Goal: Book appointment/travel/reservation

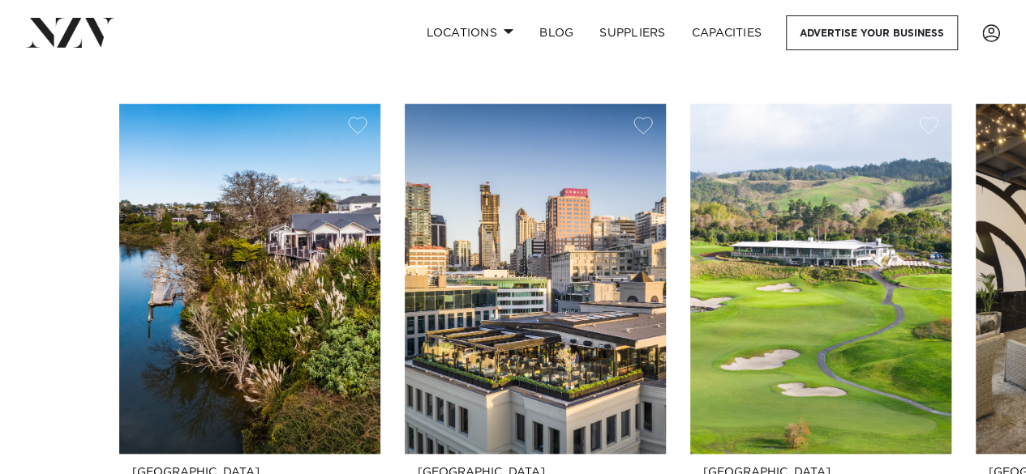
scroll to position [701, 0]
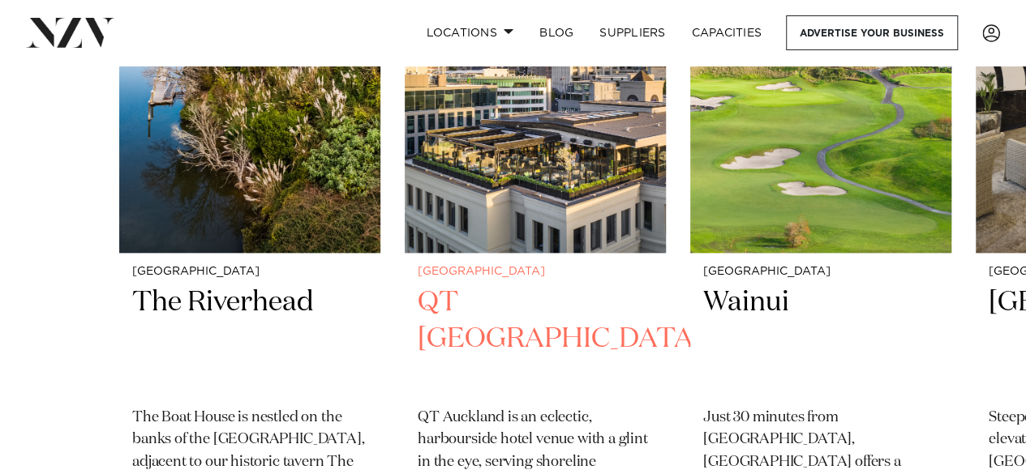
click at [462, 299] on h2 "QT Auckland" at bounding box center [535, 339] width 235 height 109
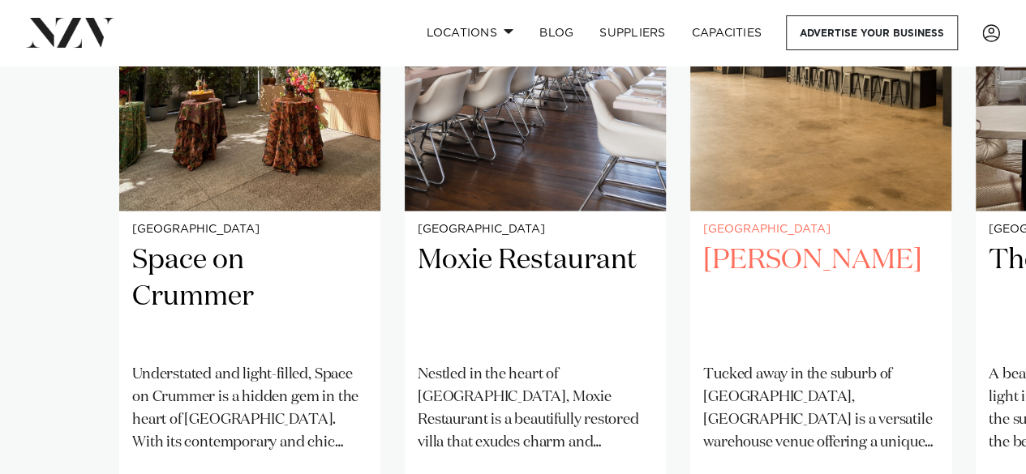
scroll to position [19508, 0]
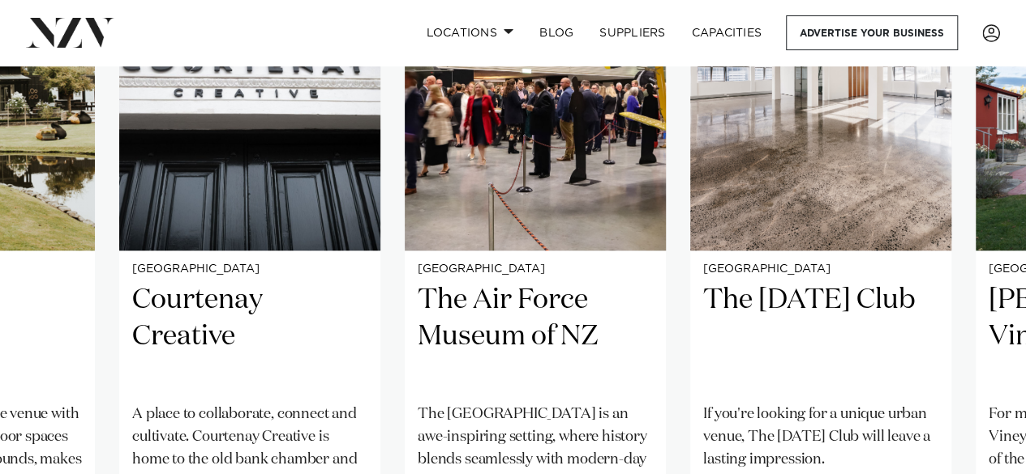
scroll to position [19473, 0]
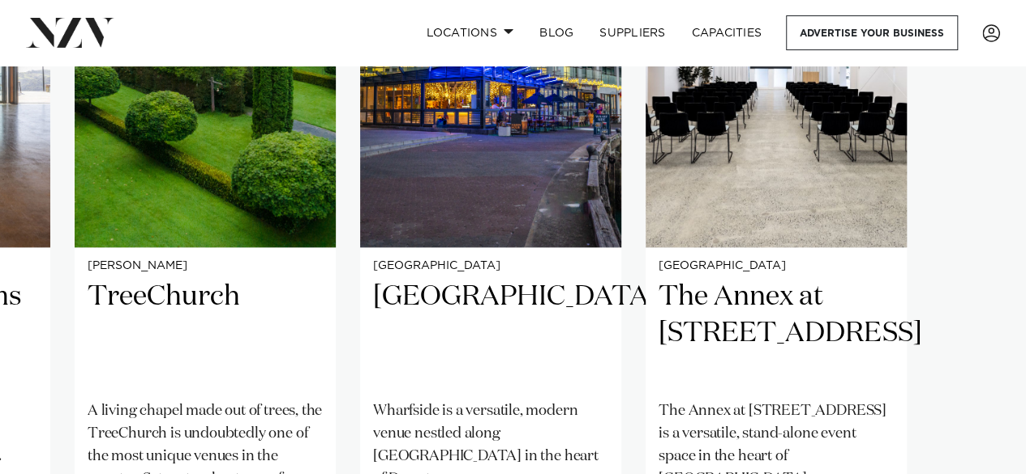
click at [61, 440] on swiper-container "Auckland Space on Crummer Understated and light-filled, Space on Crummer is a h…" at bounding box center [513, 273] width 1026 height 753
click at [501, 34] on link "Locations" at bounding box center [470, 32] width 114 height 35
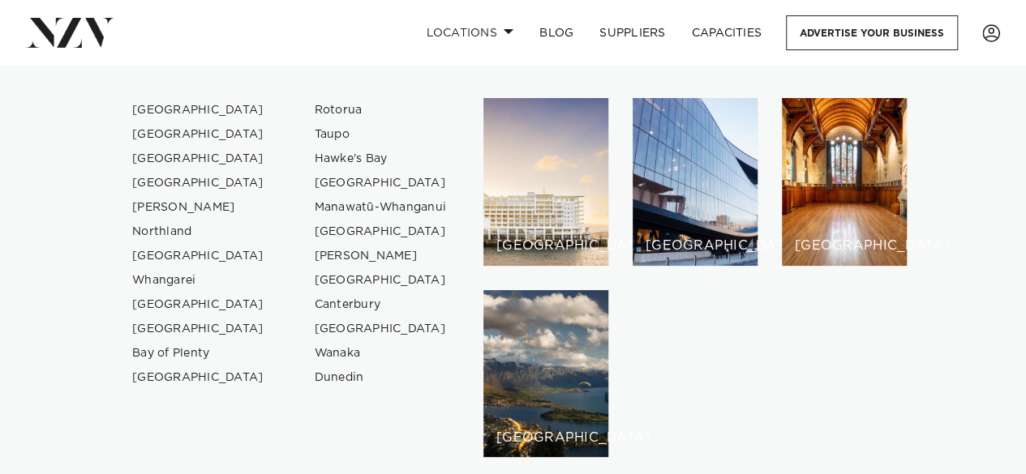
click at [177, 114] on link "[GEOGRAPHIC_DATA]" at bounding box center [198, 110] width 158 height 24
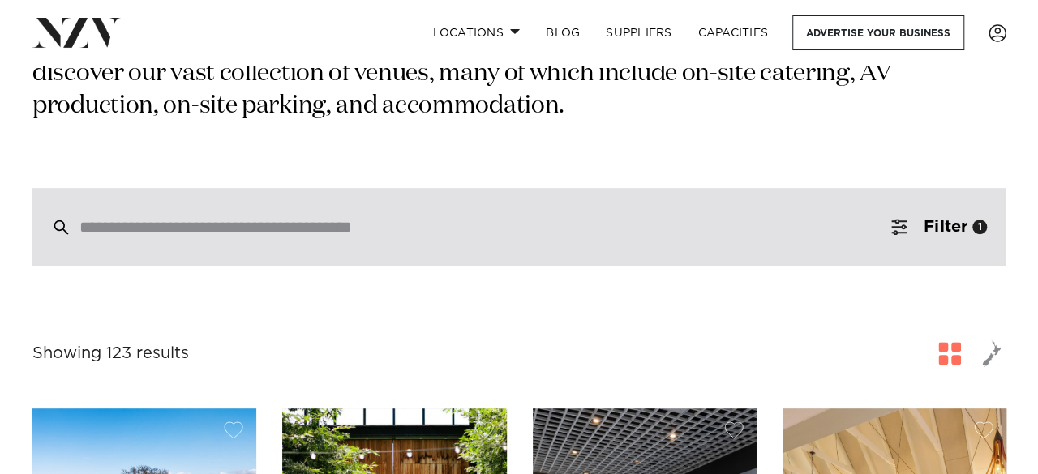
scroll to position [341, 0]
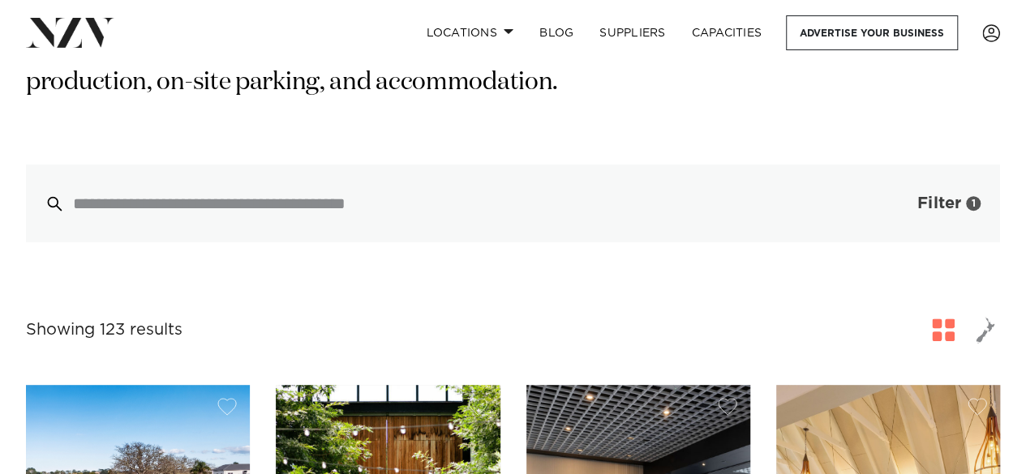
click at [878, 178] on button "Filter 1" at bounding box center [932, 204] width 135 height 78
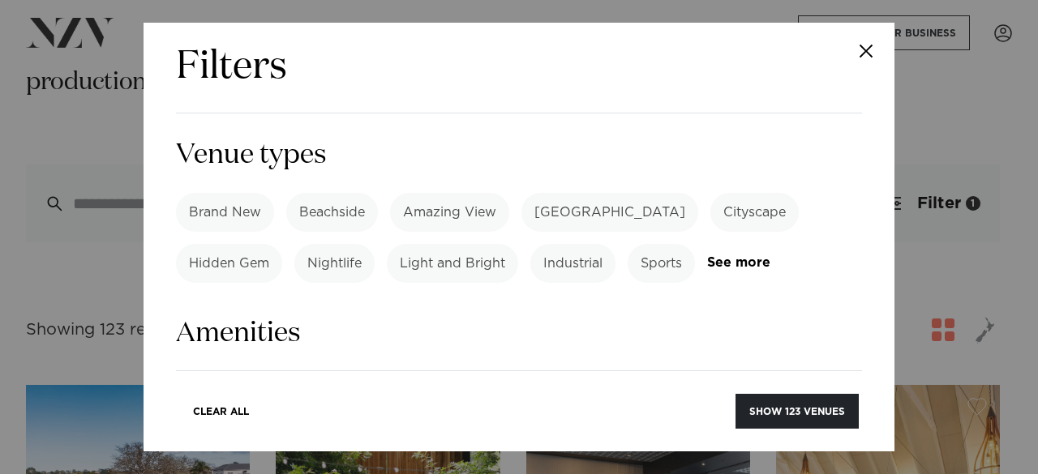
scroll to position [1005, 0]
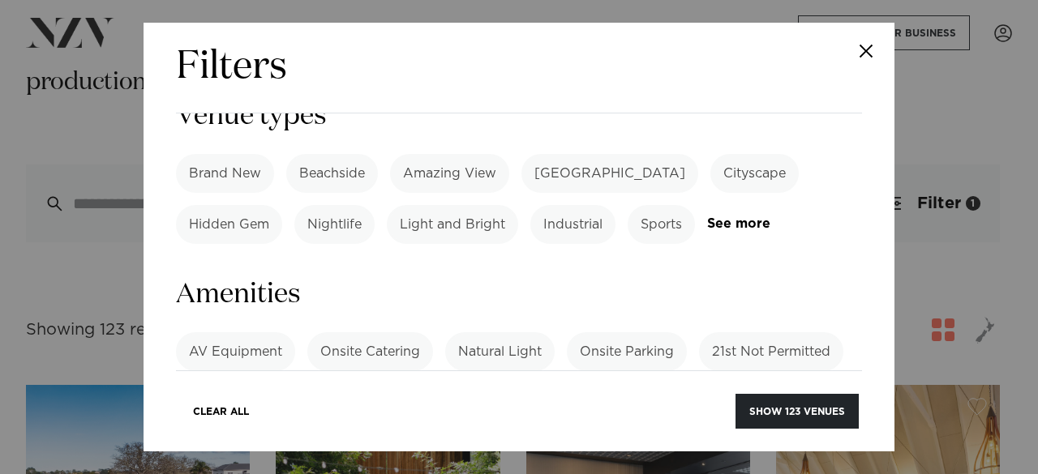
click at [621, 332] on label "Onsite Parking" at bounding box center [627, 351] width 120 height 39
click at [686, 383] on label "Tables/Chairs Included" at bounding box center [713, 402] width 171 height 39
click at [382, 332] on label "Onsite Catering" at bounding box center [370, 351] width 126 height 39
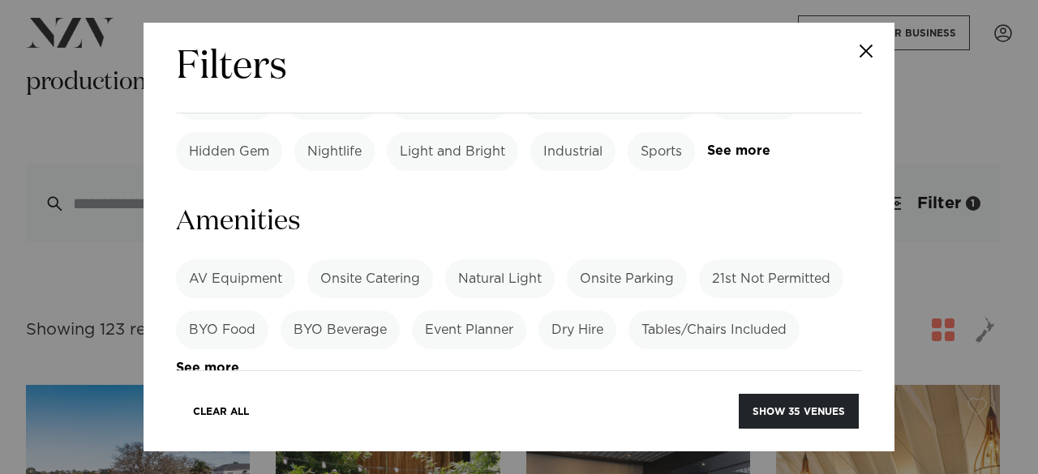
scroll to position [1151, 0]
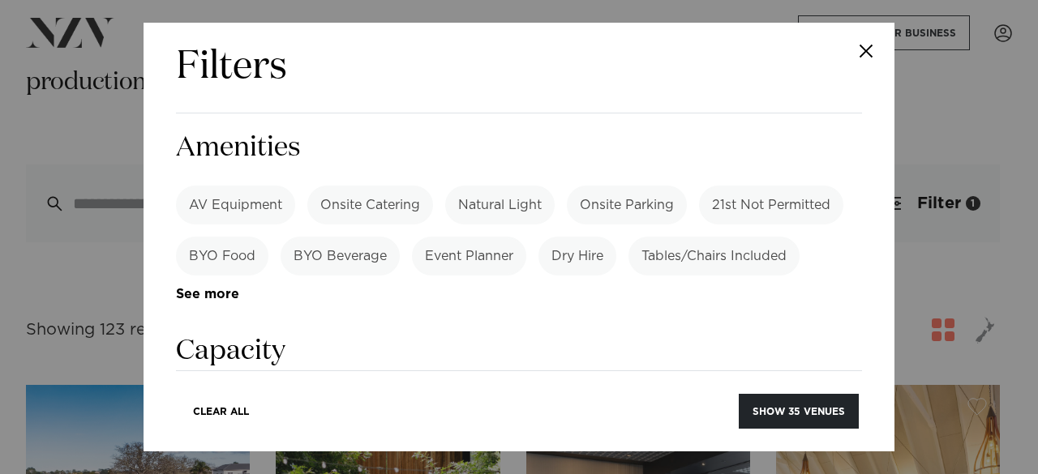
click at [318, 389] on label "Dining" at bounding box center [299, 408] width 68 height 39
click at [473, 389] on label "Meeting" at bounding box center [469, 408] width 77 height 39
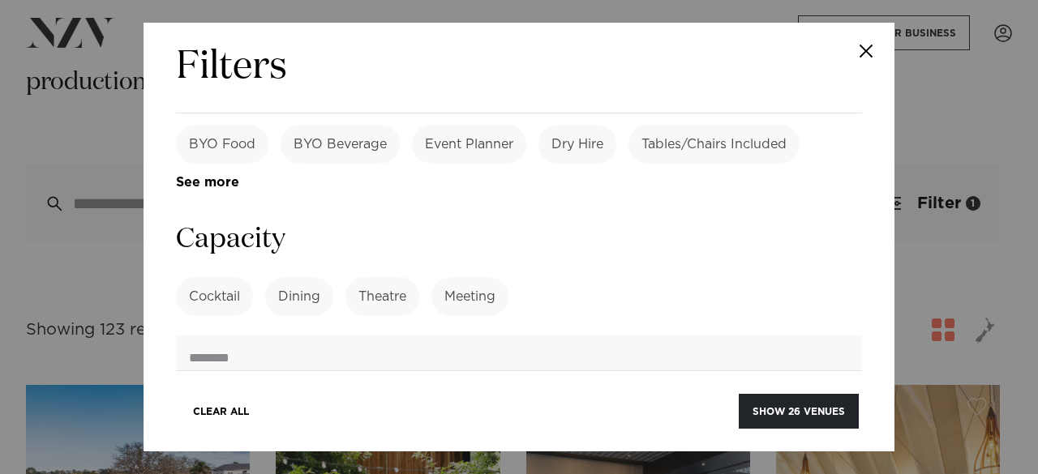
scroll to position [1296, 0]
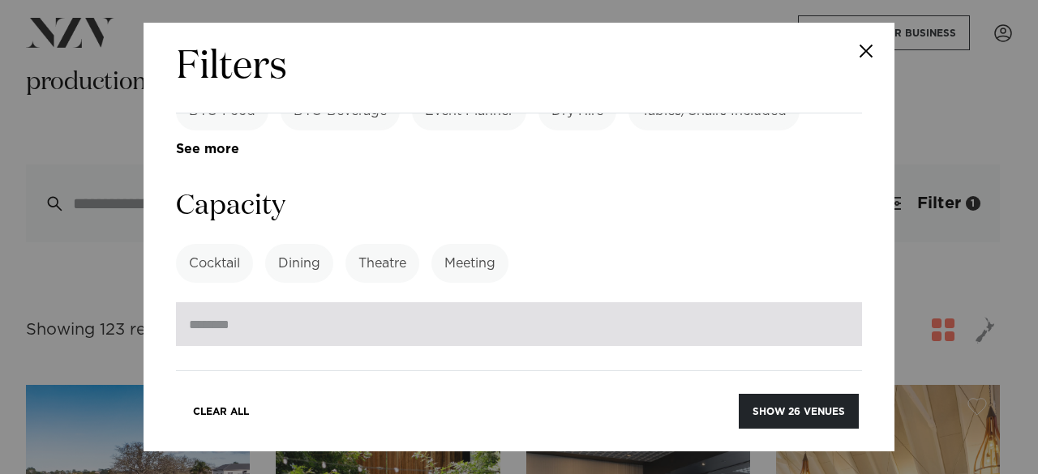
click at [463, 302] on input "number" at bounding box center [519, 324] width 686 height 44
type input "*"
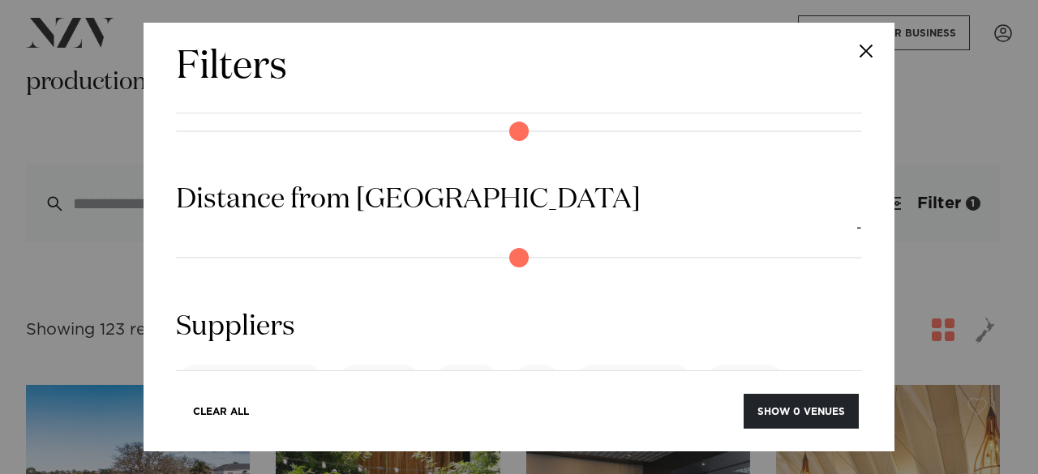
scroll to position [1634, 0]
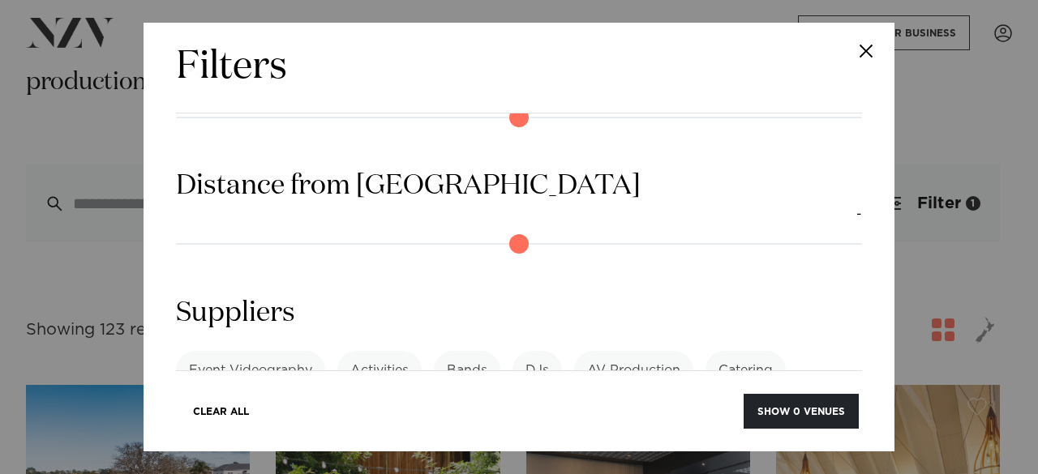
type input "****"
click at [297, 351] on label "Event Videography" at bounding box center [250, 370] width 149 height 39
click at [595, 351] on label "AV Production" at bounding box center [633, 370] width 119 height 39
click at [730, 351] on label "Catering" at bounding box center [745, 370] width 80 height 39
click at [302, 453] on link "See more" at bounding box center [239, 460] width 126 height 14
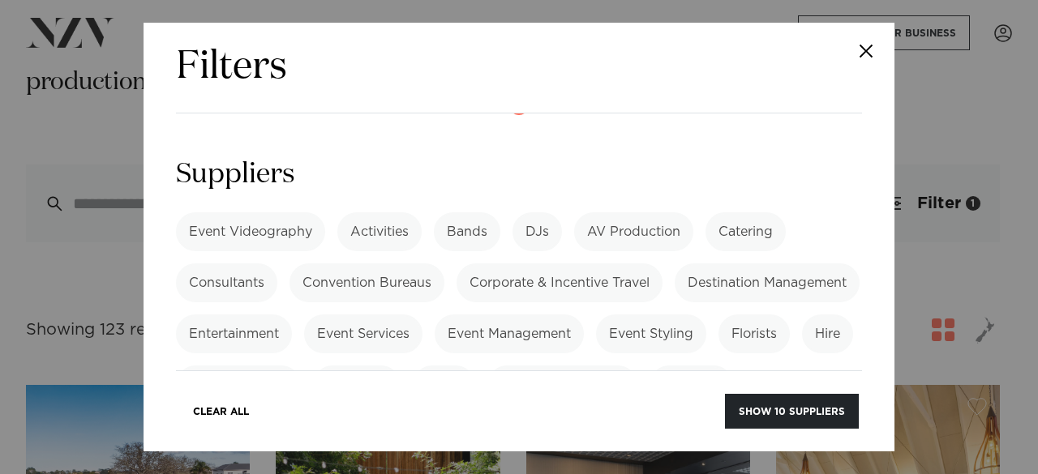
scroll to position [1773, 0]
click at [422, 314] on label "Event Services" at bounding box center [363, 333] width 118 height 39
click at [584, 314] on label "Event Management" at bounding box center [509, 333] width 149 height 39
click at [596, 314] on label "Event Styling" at bounding box center [651, 333] width 110 height 39
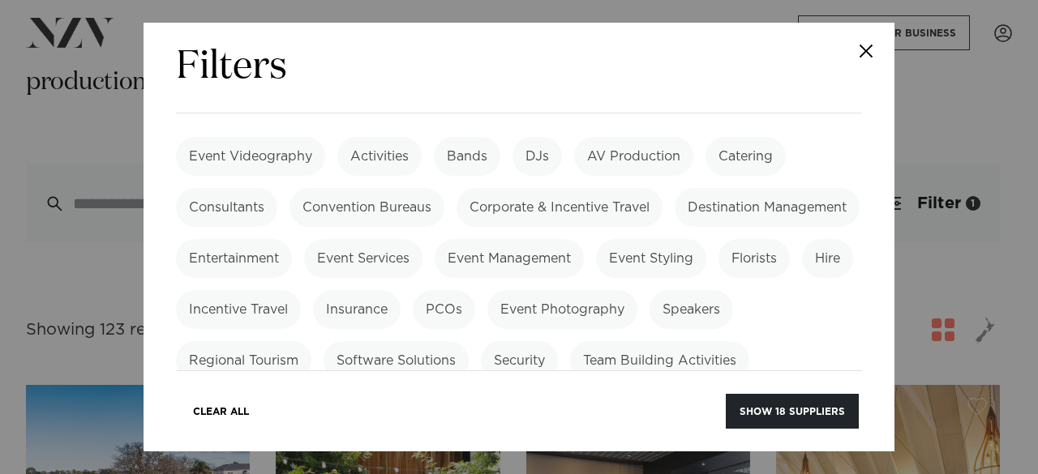
scroll to position [1889, 0]
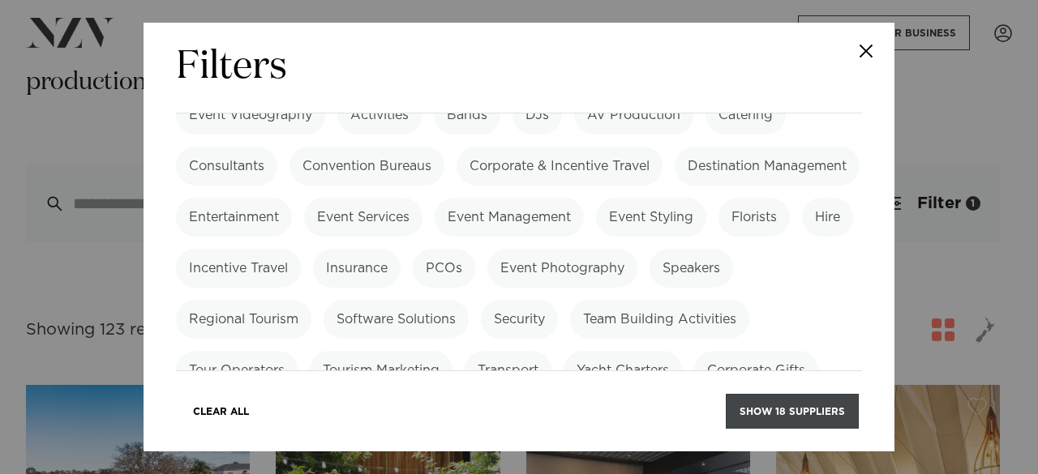
click at [761, 408] on button "Show 18 suppliers" at bounding box center [792, 411] width 133 height 35
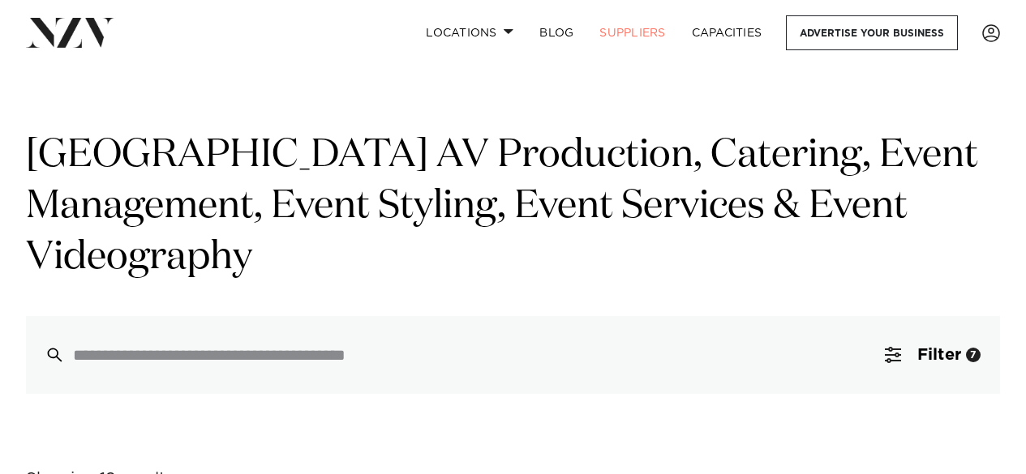
click at [596, 316] on div at bounding box center [513, 355] width 974 height 78
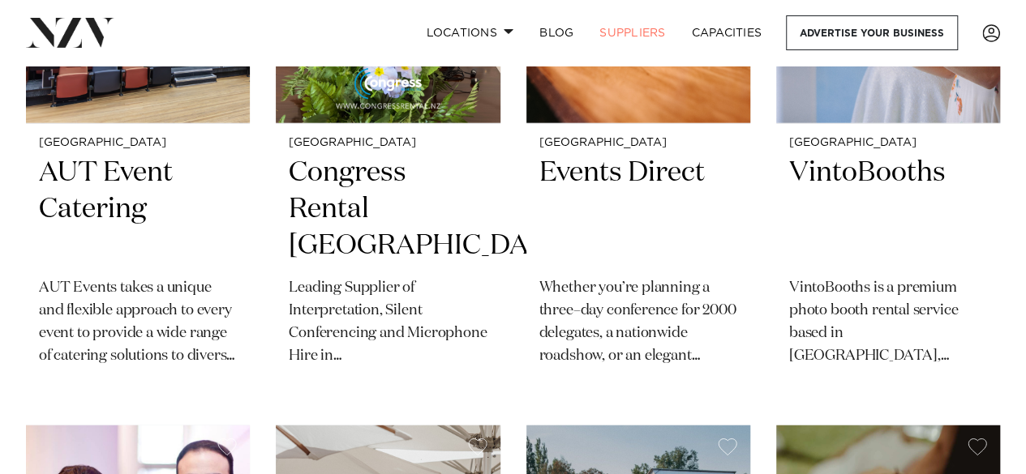
scroll to position [1795, 0]
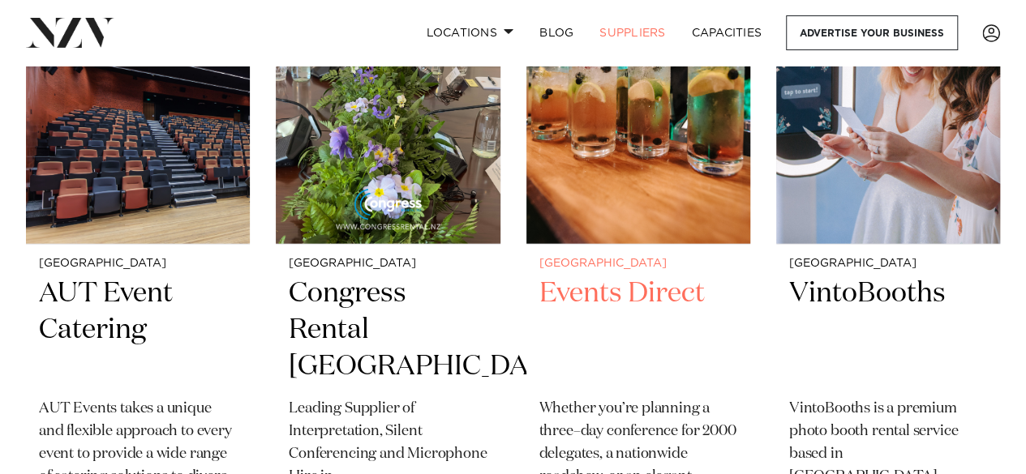
click at [579, 276] on h2 "Events Direct" at bounding box center [638, 330] width 198 height 109
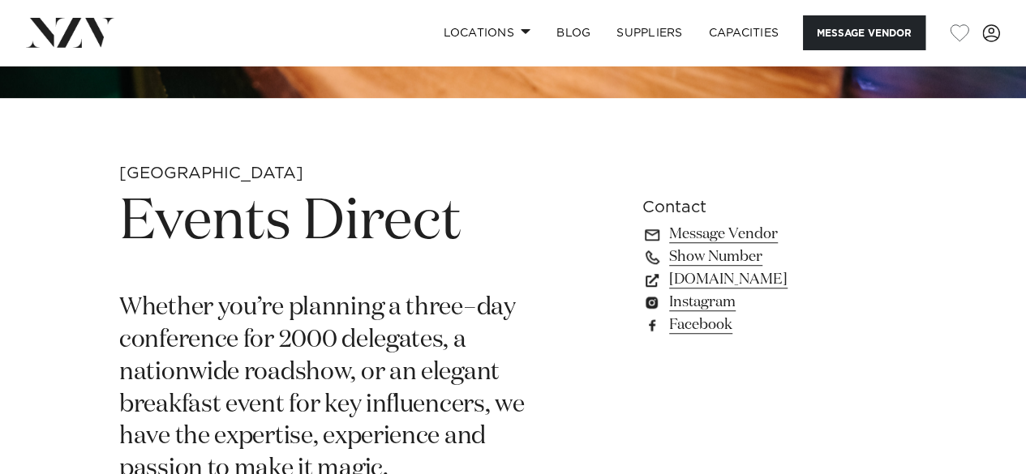
scroll to position [449, 0]
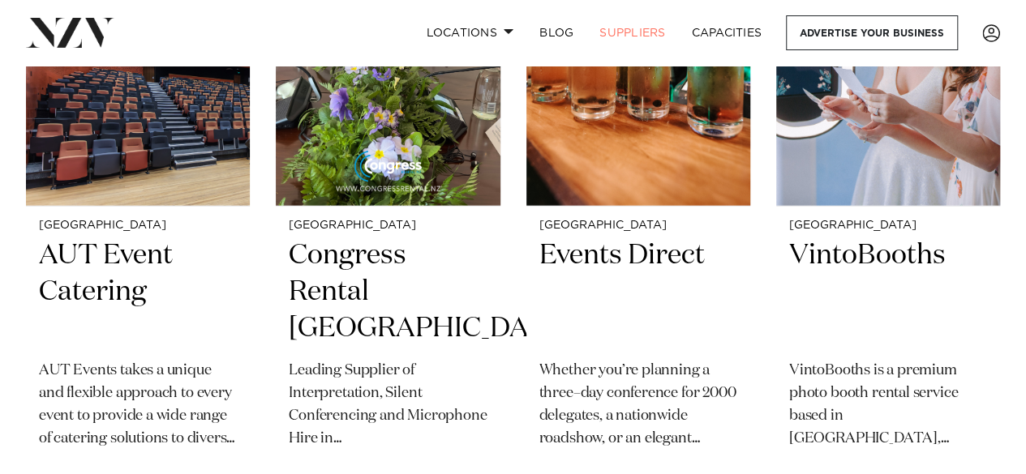
scroll to position [1832, 0]
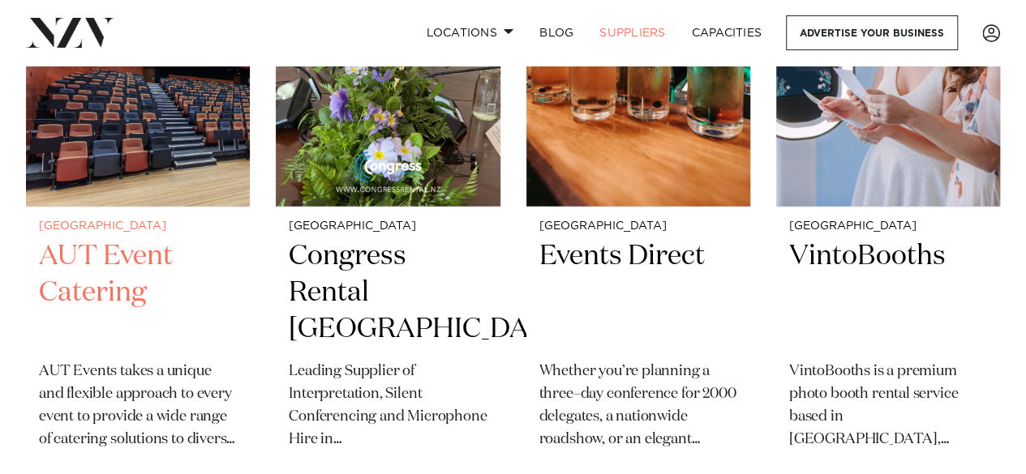
click at [135, 238] on h2 "AUT Event Catering" at bounding box center [138, 292] width 198 height 109
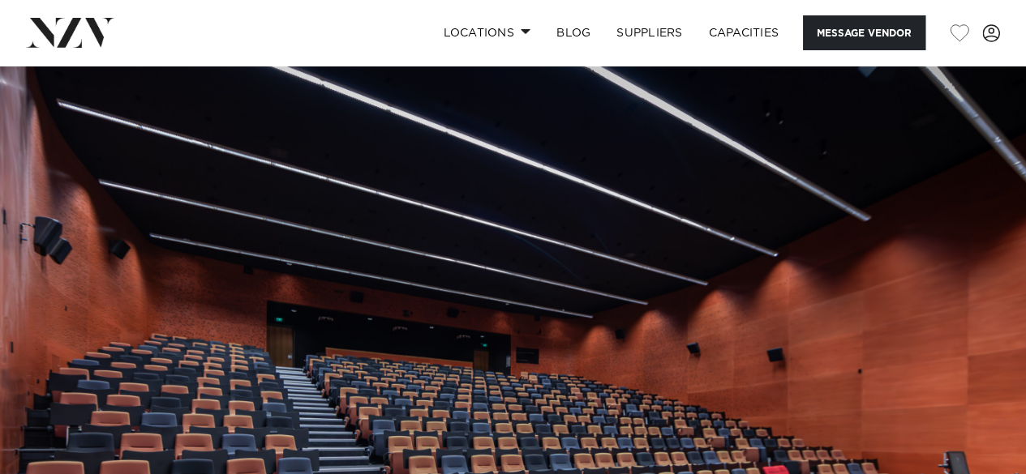
scroll to position [115, 0]
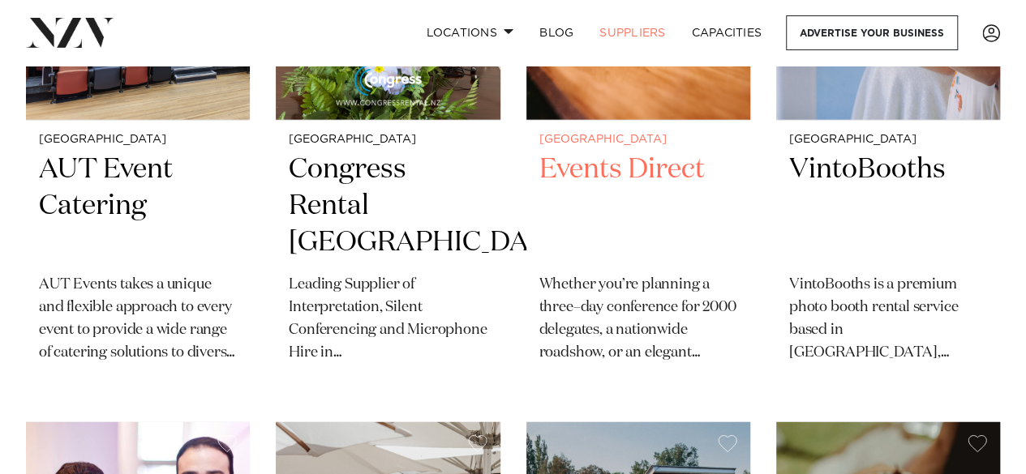
scroll to position [1899, 0]
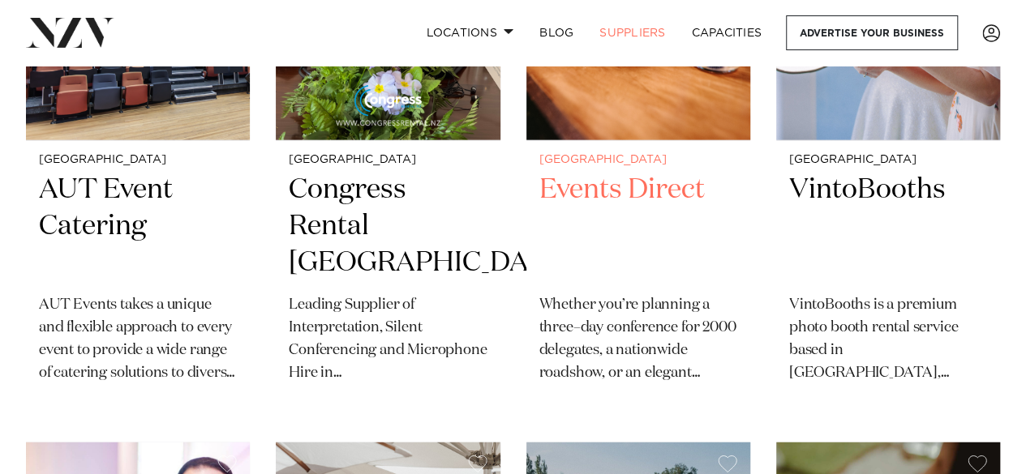
click at [567, 172] on h2 "Events Direct" at bounding box center [638, 226] width 198 height 109
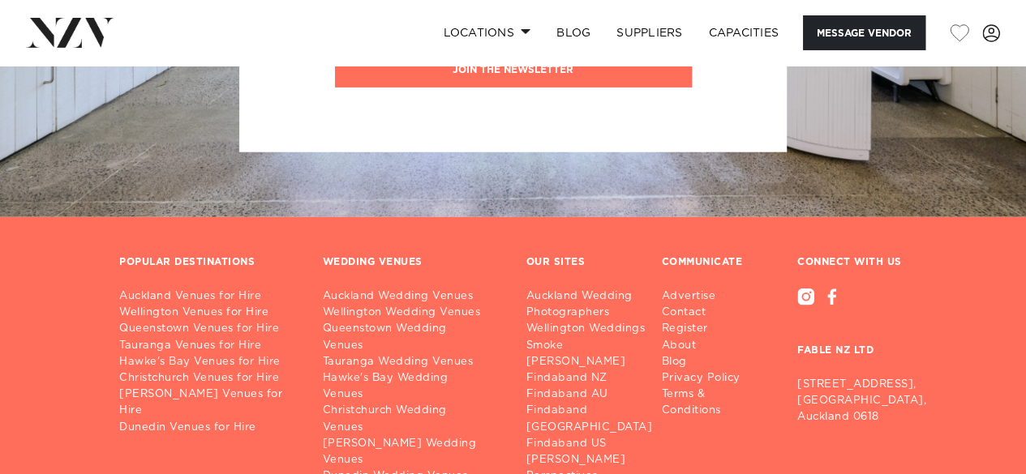
scroll to position [2063, 0]
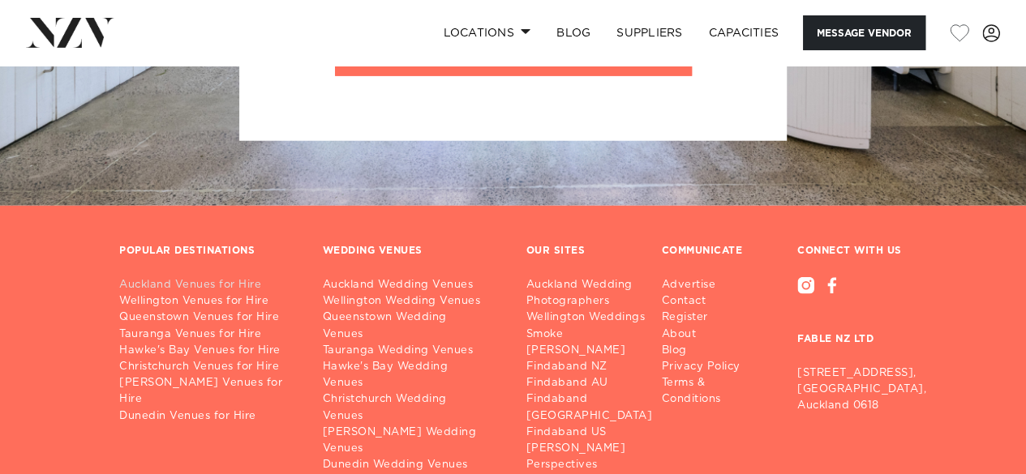
click at [235, 281] on link "Auckland Venues for Hire" at bounding box center [208, 285] width 178 height 16
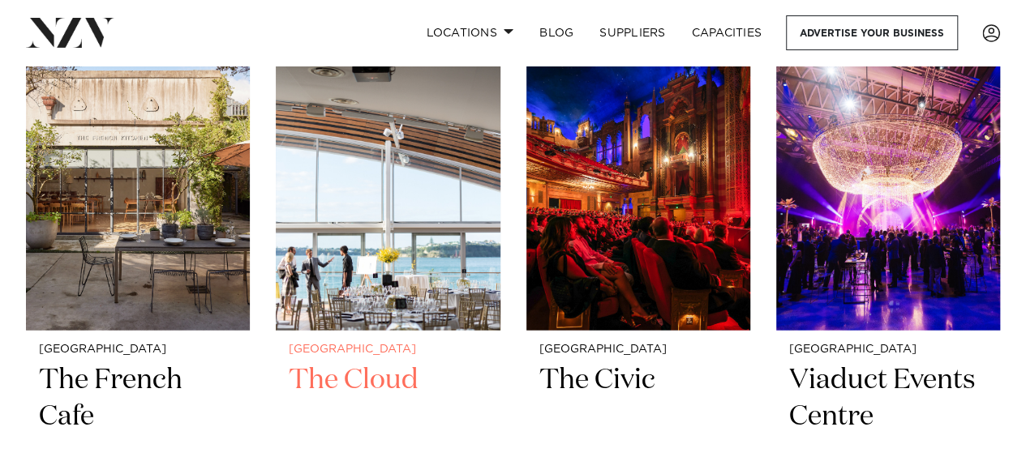
scroll to position [8087, 0]
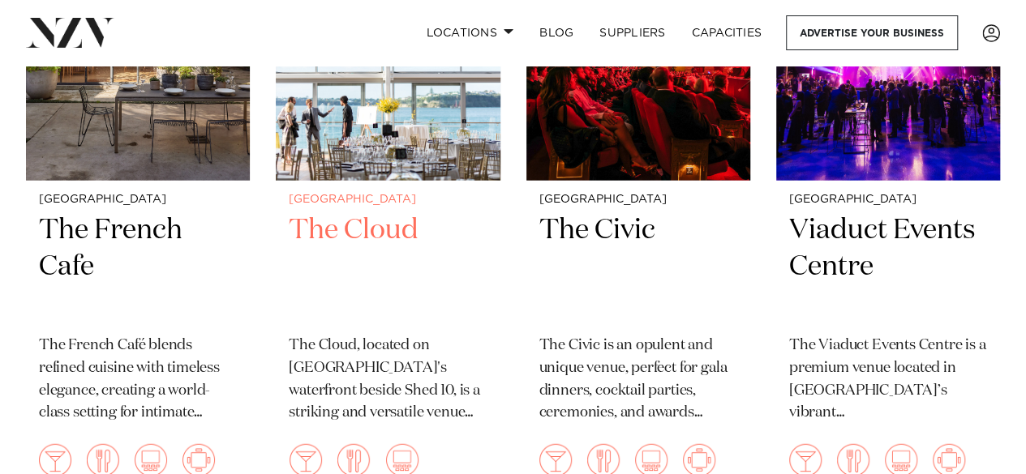
click at [341, 212] on h2 "The Cloud" at bounding box center [388, 266] width 198 height 109
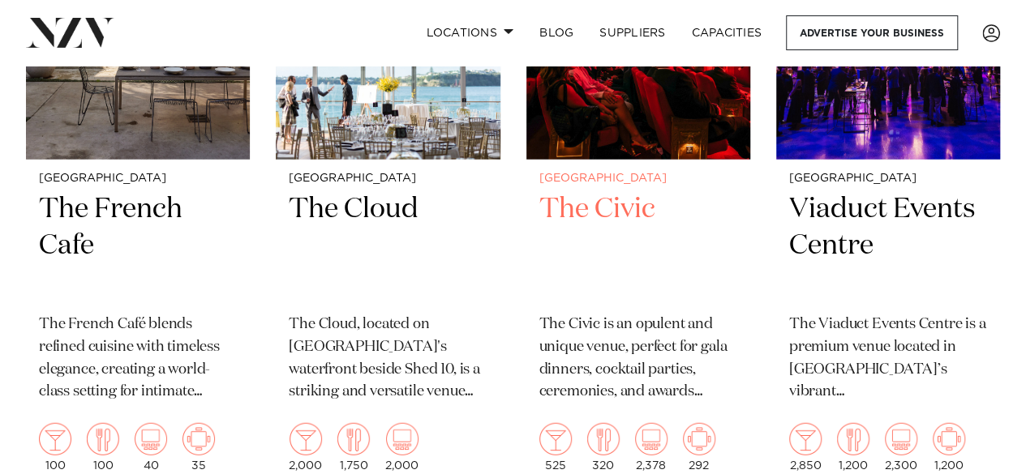
scroll to position [8107, 0]
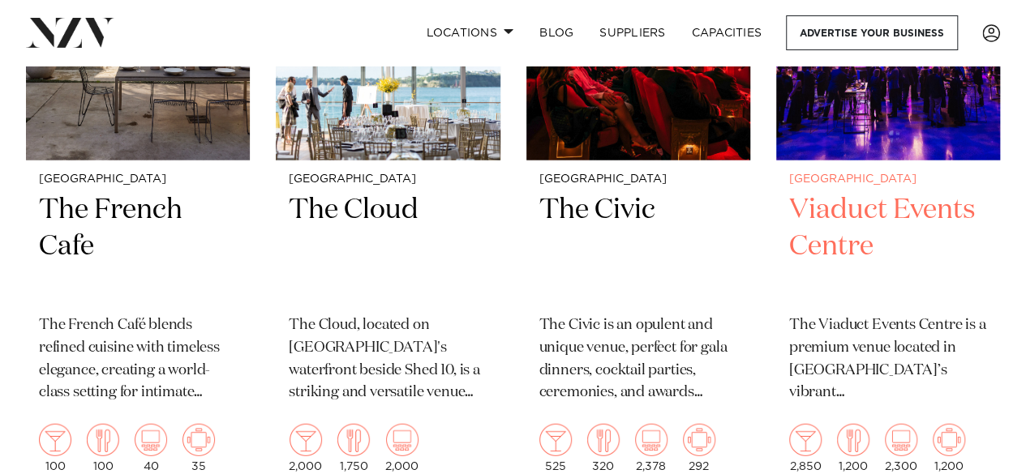
click at [821, 214] on h2 "Viaduct Events Centre" at bounding box center [888, 246] width 198 height 109
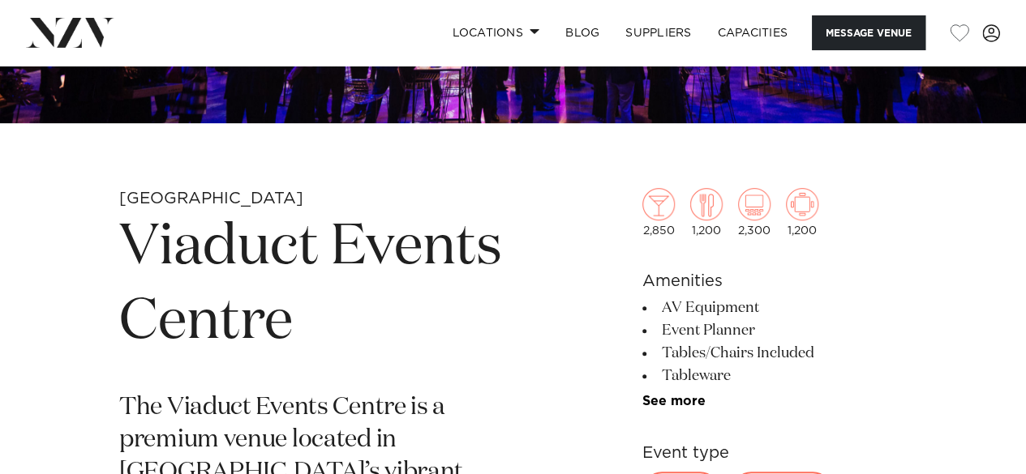
scroll to position [311, 0]
